Goal: Find specific fact: Find specific fact

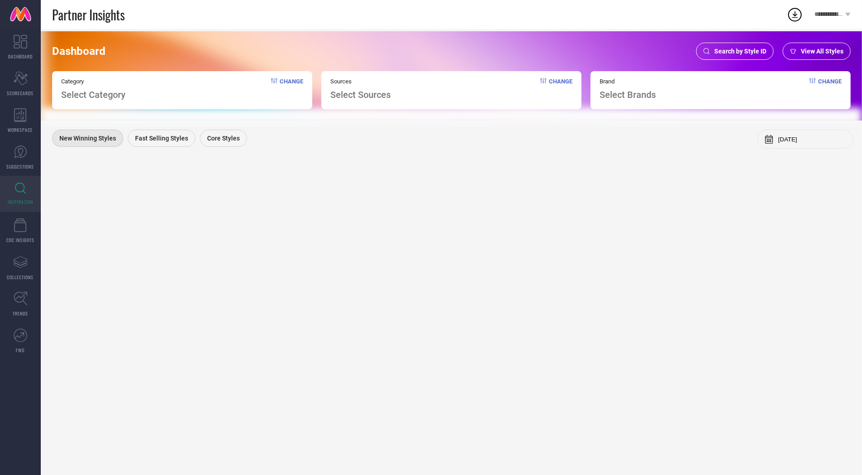
click at [738, 49] on span "Search by Style ID" at bounding box center [740, 51] width 52 height 7
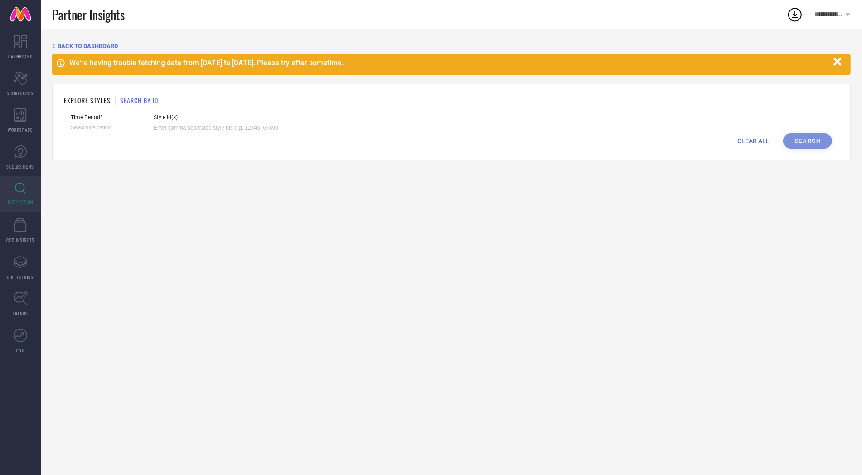
click at [92, 123] on input at bounding box center [102, 128] width 63 height 10
select select "8"
select select "2025"
select select "9"
select select "2025"
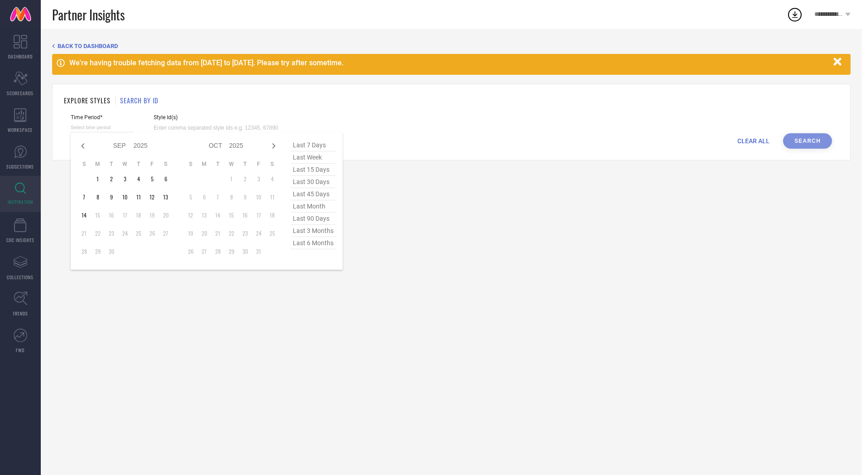
click at [302, 242] on span "last 6 months" at bounding box center [312, 243] width 45 height 12
type input "[DATE] to [DATE]"
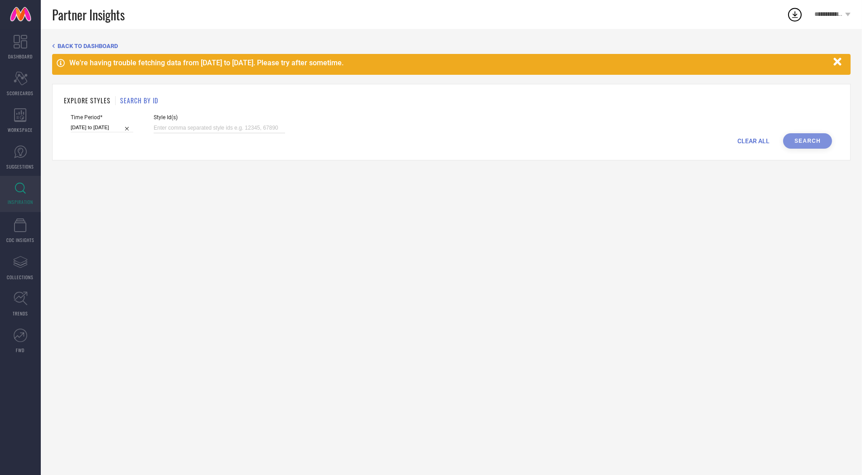
click at [202, 128] on input at bounding box center [219, 128] width 131 height 10
paste input "30063129 25483126 25940088 25509576 30063124 30063126 25483108 2290039 30063122…"
type input "30063129 25483126 25940088 25509576 30063124 30063126 25483108 2290039 30063122…"
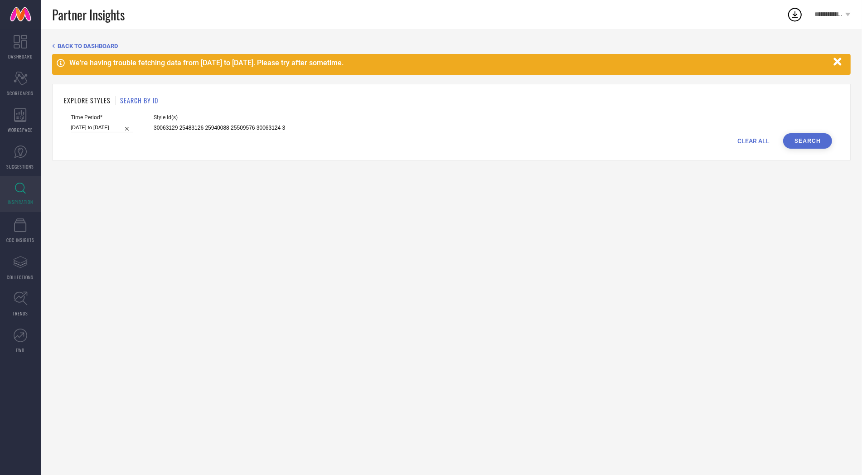
click at [799, 141] on button "Search" at bounding box center [807, 140] width 49 height 15
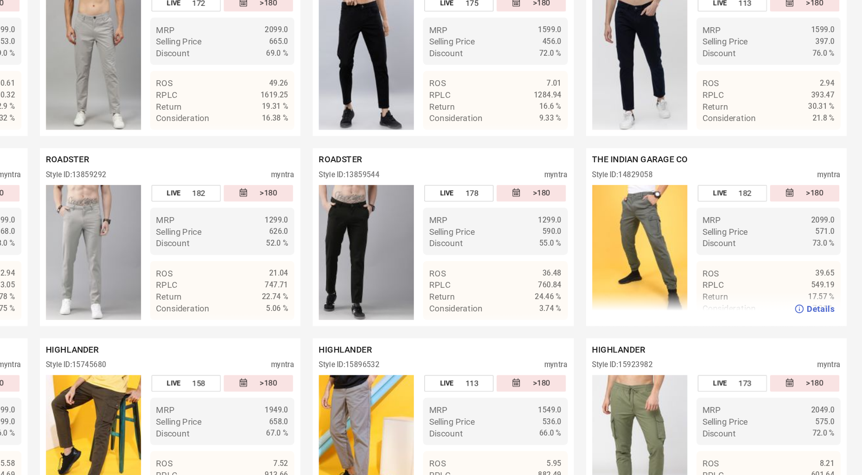
scroll to position [201, 0]
drag, startPoint x: 712, startPoint y: 240, endPoint x: 684, endPoint y: 240, distance: 28.1
click at [684, 249] on div "Style ID: 14829058 myntra" at bounding box center [754, 254] width 184 height 11
copy div "14829058"
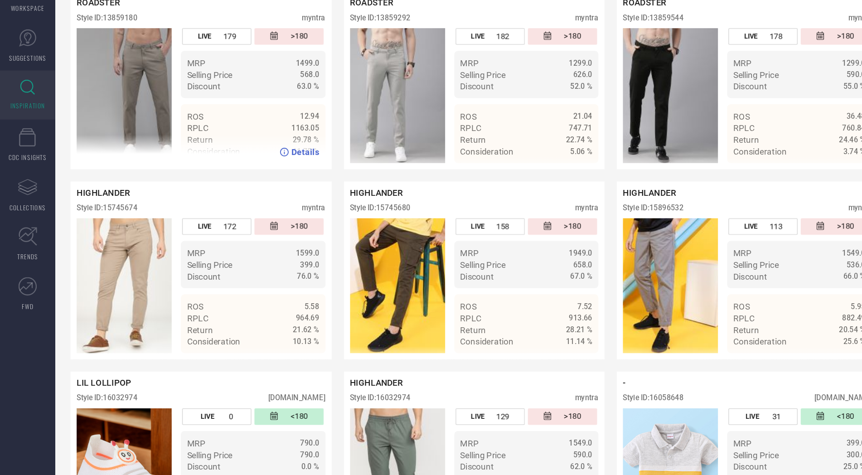
scroll to position [320, 0]
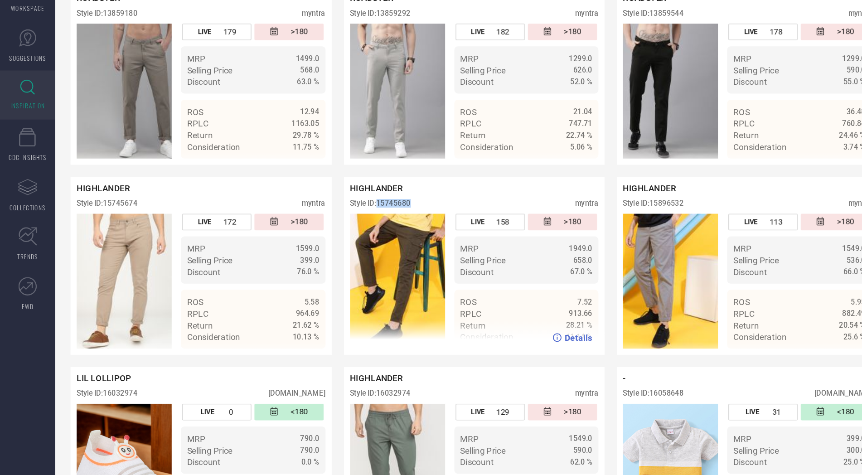
drag, startPoint x: 309, startPoint y: 261, endPoint x: 279, endPoint y: 260, distance: 29.5
click at [279, 271] on div "Style ID: 15745680 myntra" at bounding box center [351, 276] width 184 height 11
copy div "15745680"
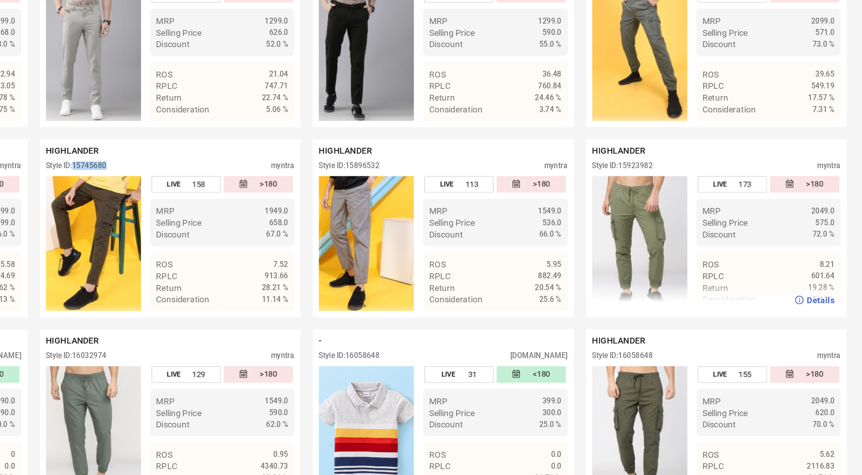
scroll to position [348, 0]
drag, startPoint x: 712, startPoint y: 234, endPoint x: 683, endPoint y: 232, distance: 29.0
click at [683, 243] on div "Style ID: 15923982 myntra" at bounding box center [754, 248] width 184 height 11
copy div "15923982"
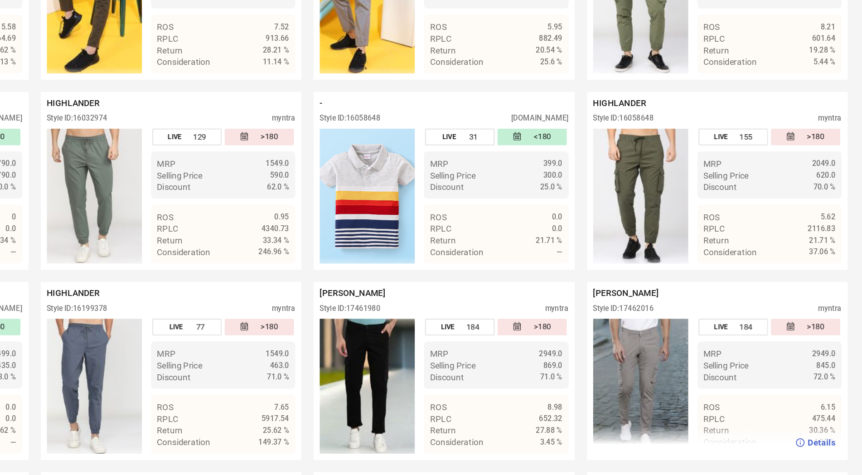
scroll to position [539, 0]
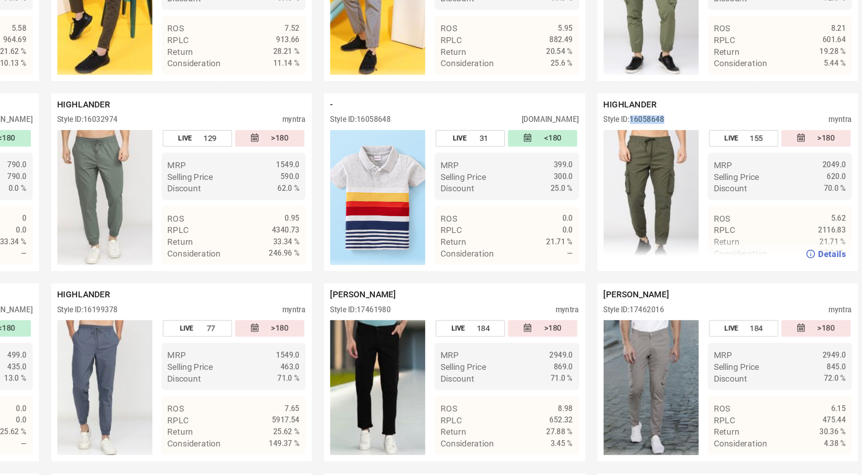
drag, startPoint x: 684, startPoint y: 183, endPoint x: 734, endPoint y: 185, distance: 50.3
click at [734, 192] on div "Style ID: 16058648 myntra" at bounding box center [754, 197] width 184 height 11
copy div "16058648"
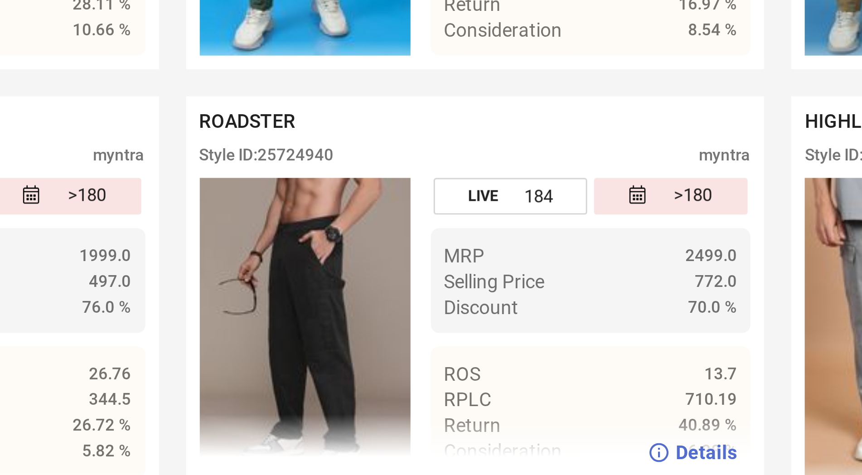
scroll to position [1552, 0]
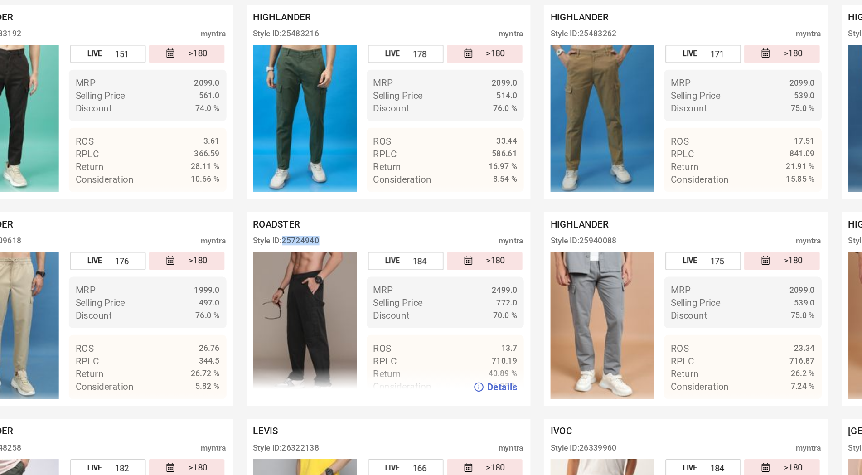
drag, startPoint x: 305, startPoint y: 292, endPoint x: 280, endPoint y: 293, distance: 25.4
click at [280, 303] on div "Style ID: 25724940 myntra" at bounding box center [351, 308] width 184 height 11
copy div "25724940"
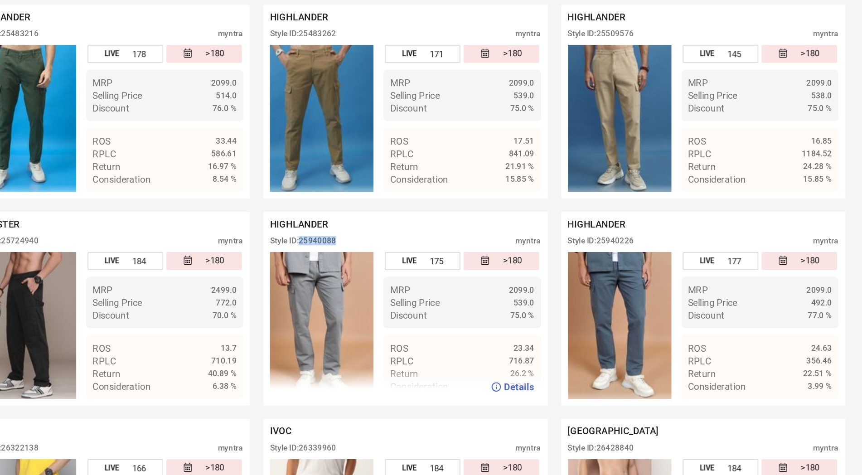
drag, startPoint x: 512, startPoint y: 292, endPoint x: 482, endPoint y: 293, distance: 29.9
click at [482, 303] on div "Style ID: 25940088 myntra" at bounding box center [552, 308] width 184 height 11
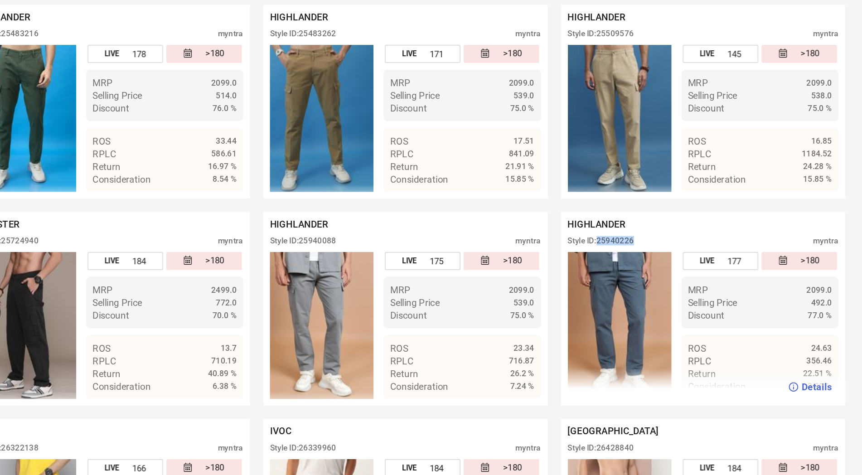
drag, startPoint x: 717, startPoint y: 295, endPoint x: 684, endPoint y: 295, distance: 32.6
click at [684, 303] on div "Style ID: 25940226 myntra" at bounding box center [754, 308] width 184 height 11
copy div "25940226"
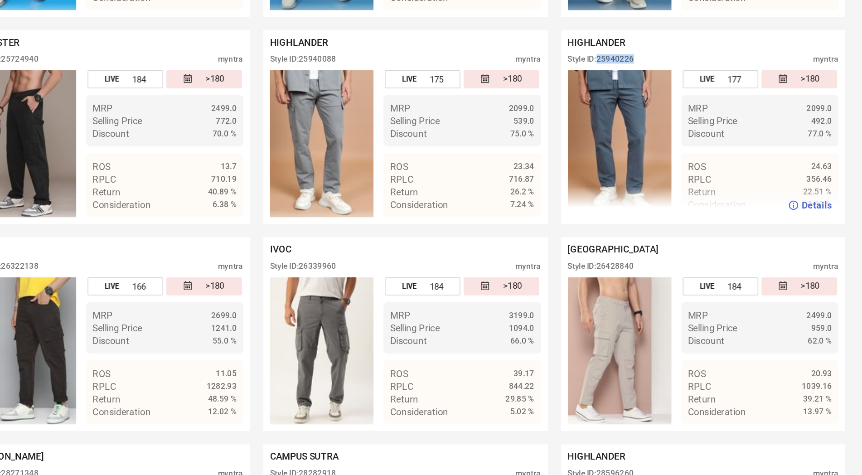
scroll to position [1666, 0]
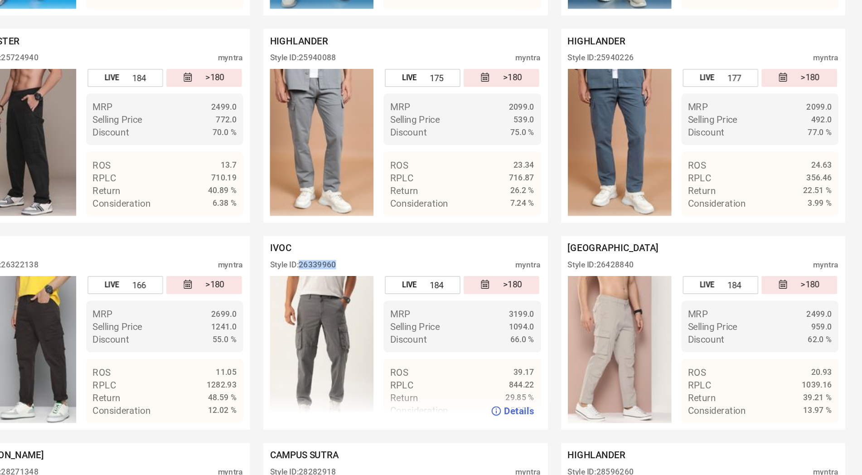
drag, startPoint x: 511, startPoint y: 320, endPoint x: 482, endPoint y: 320, distance: 29.0
click at [482, 329] on div "Style ID: 26339960 myntra" at bounding box center [552, 334] width 184 height 11
copy div "26339960"
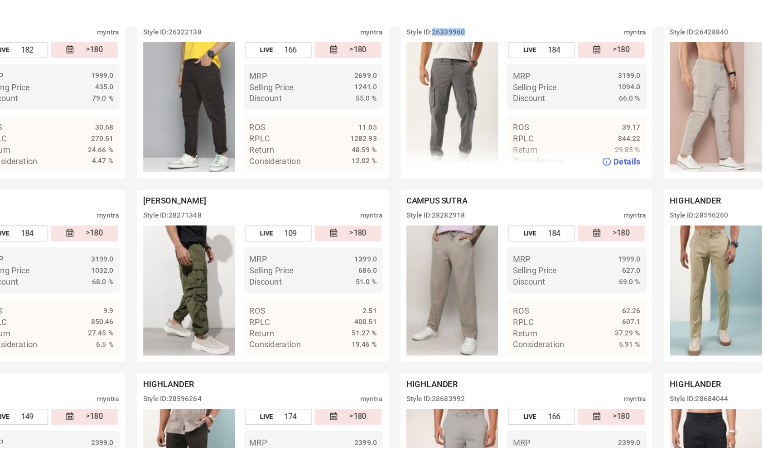
scroll to position [1849, 0]
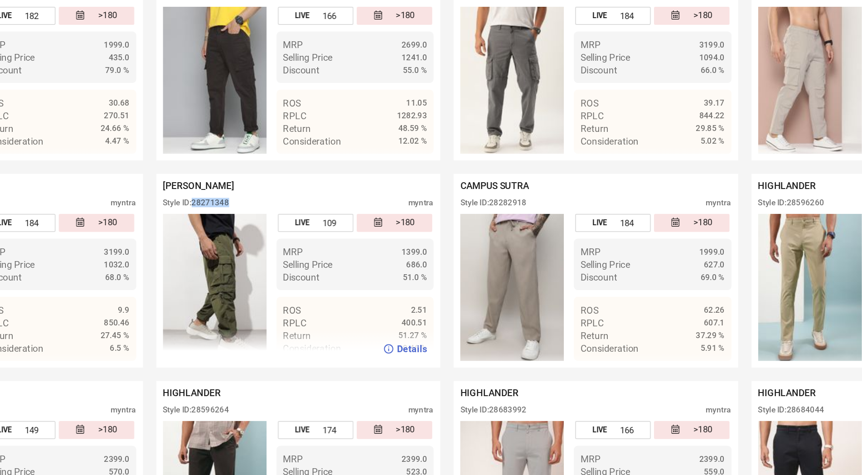
drag, startPoint x: 308, startPoint y: 277, endPoint x: 279, endPoint y: 277, distance: 28.1
click at [279, 287] on div "Style ID: 28271348 myntra" at bounding box center [351, 292] width 184 height 11
copy div "28271348"
